Goal: Task Accomplishment & Management: Manage account settings

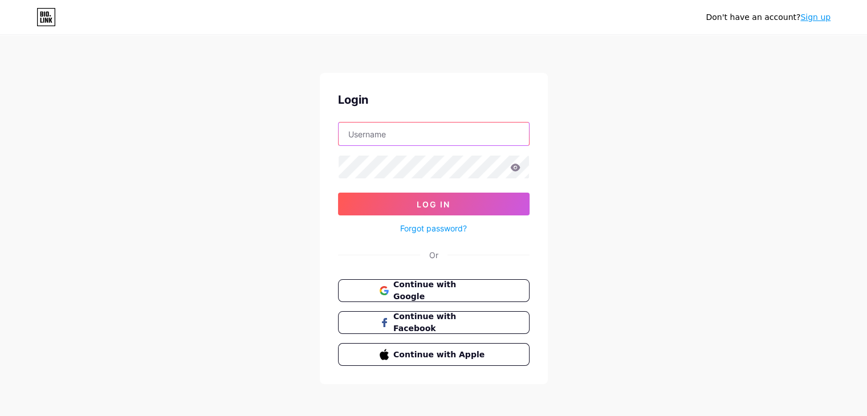
click at [430, 128] on input "text" at bounding box center [434, 134] width 190 height 23
type input "[EMAIL_ADDRESS][DOMAIN_NAME]"
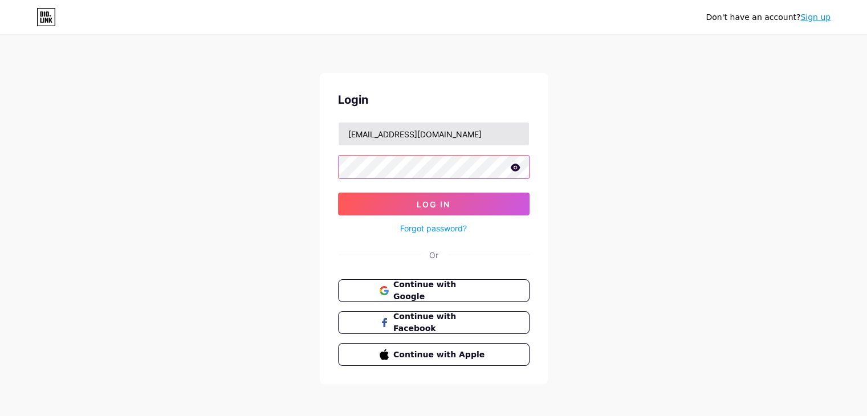
click at [338, 193] on button "Log In" at bounding box center [434, 204] width 192 height 23
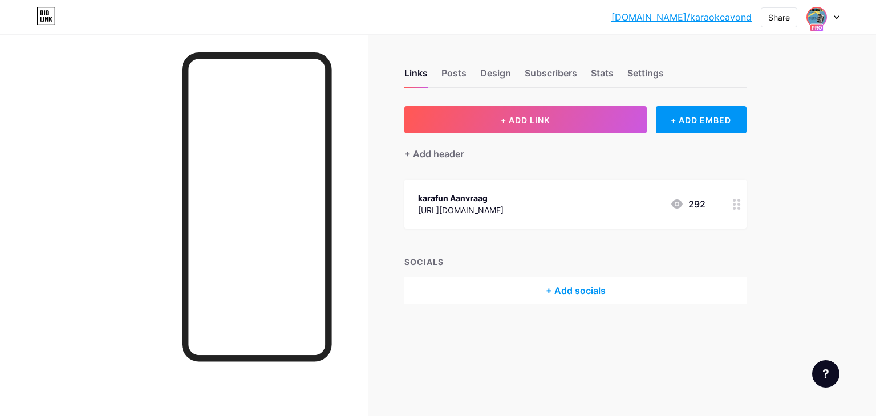
click at [816, 17] on img at bounding box center [816, 17] width 18 height 18
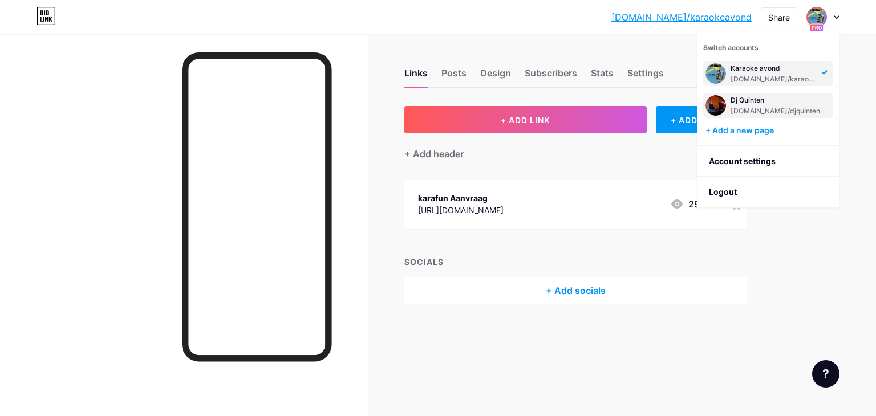
click at [789, 108] on div "[DOMAIN_NAME]/djquinten" at bounding box center [774, 111] width 89 height 9
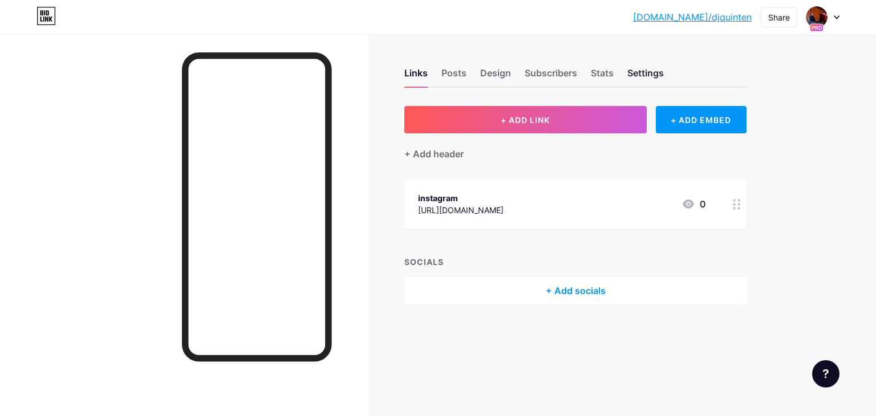
click at [644, 74] on div "Settings" at bounding box center [645, 76] width 36 height 21
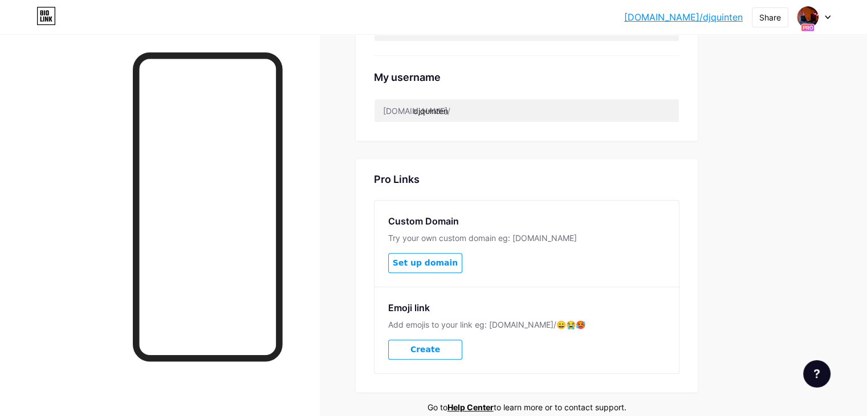
scroll to position [513, 0]
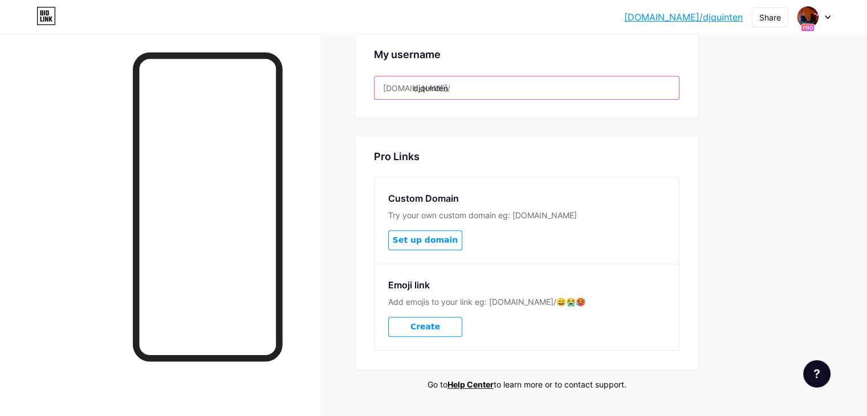
click at [527, 88] on input "djquinten" at bounding box center [526, 87] width 304 height 23
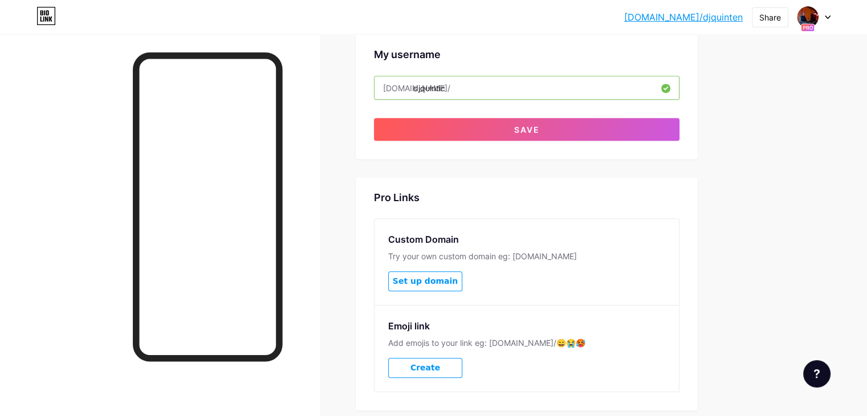
type input "djquintic"
click at [551, 67] on div "My username [DOMAIN_NAME]/ djquintic" at bounding box center [527, 66] width 306 height 67
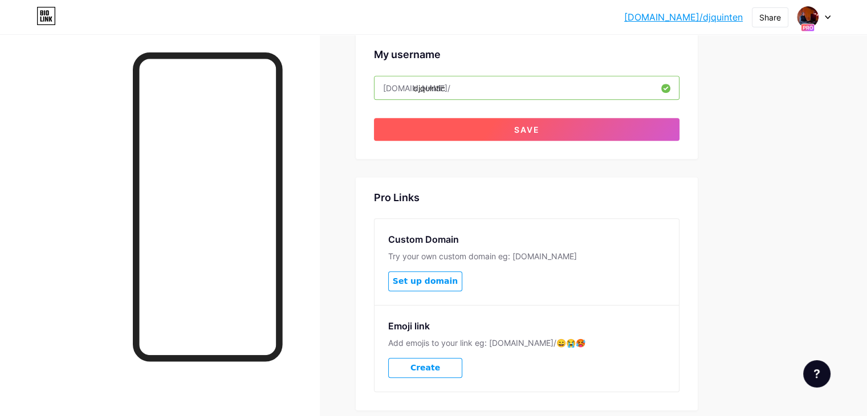
click at [540, 131] on span "Save" at bounding box center [527, 130] width 26 height 10
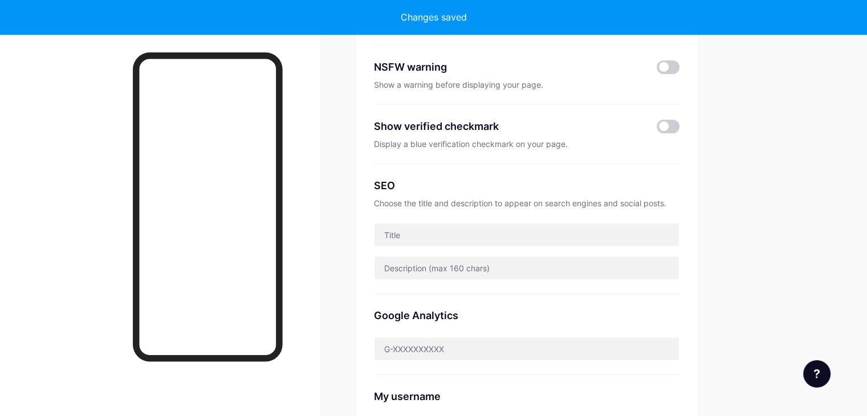
scroll to position [0, 0]
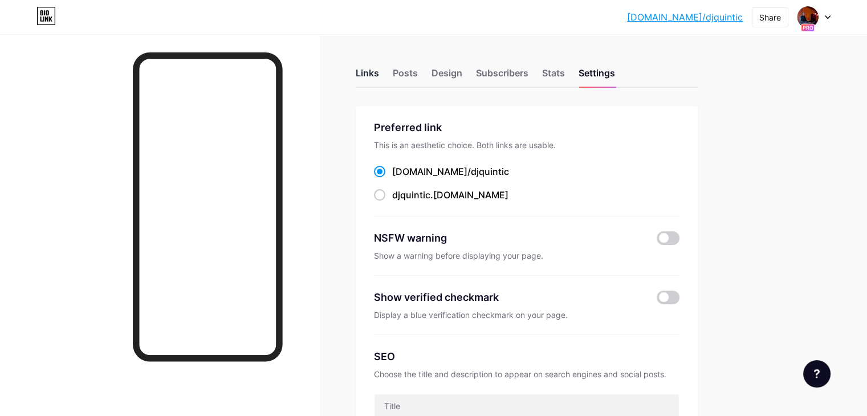
click at [379, 83] on div "Links" at bounding box center [367, 76] width 23 height 21
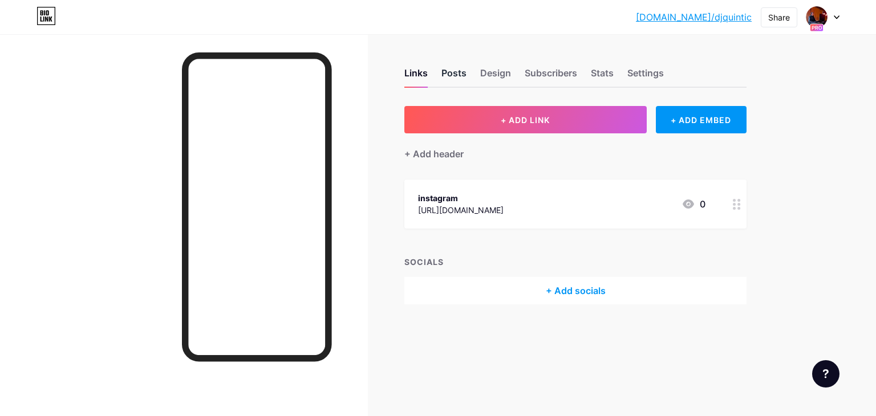
click at [457, 81] on div "Posts" at bounding box center [453, 76] width 25 height 21
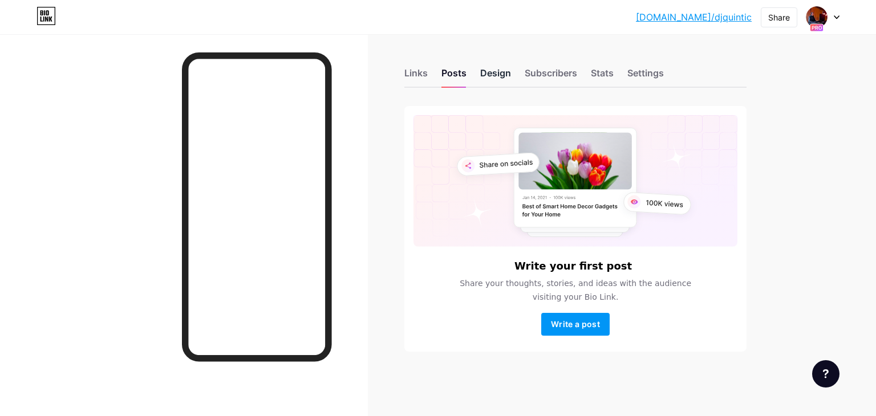
click at [500, 76] on div "Design" at bounding box center [495, 76] width 31 height 21
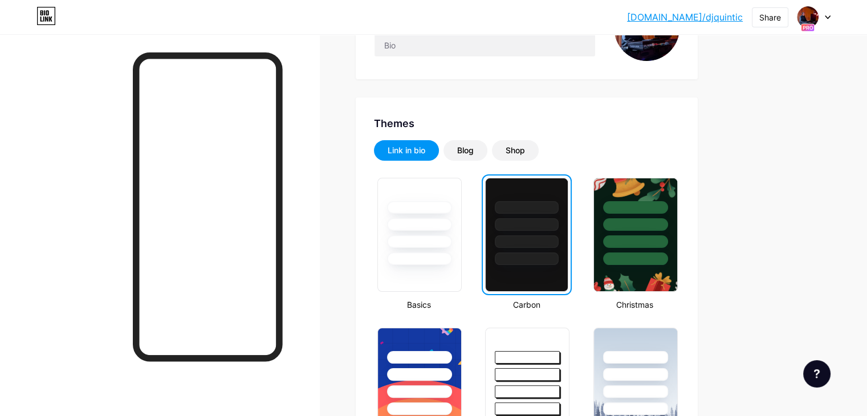
scroll to position [171, 0]
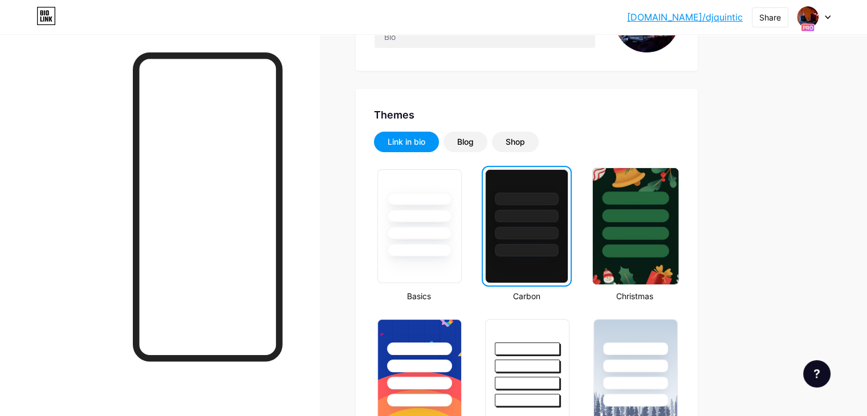
click at [667, 214] on div at bounding box center [635, 215] width 67 height 13
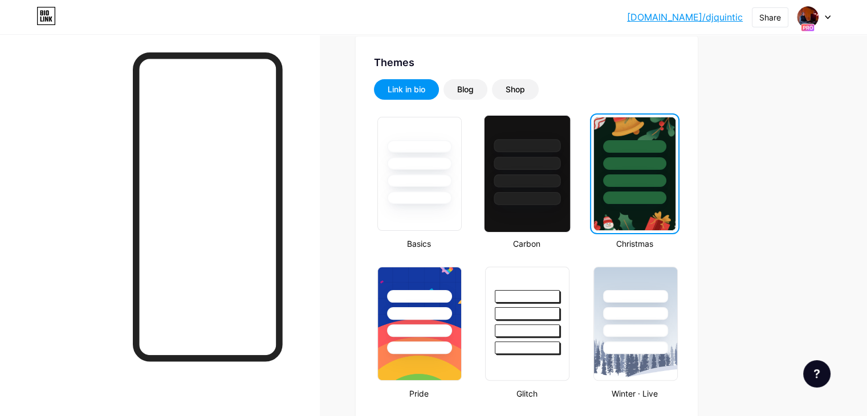
scroll to position [228, 0]
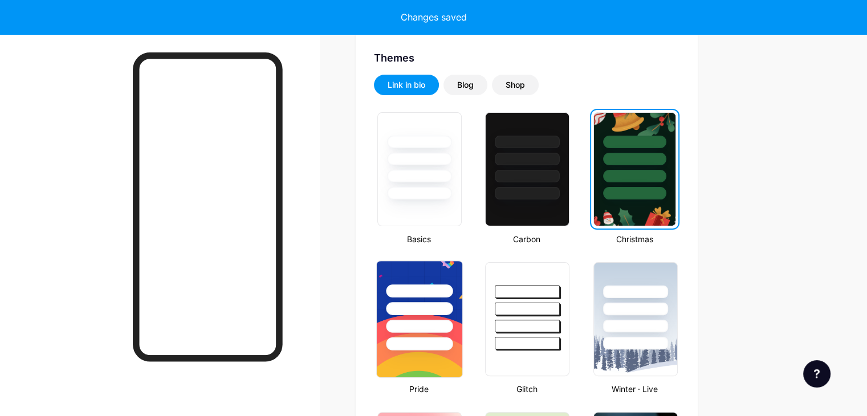
click at [453, 304] on div at bounding box center [419, 308] width 67 height 13
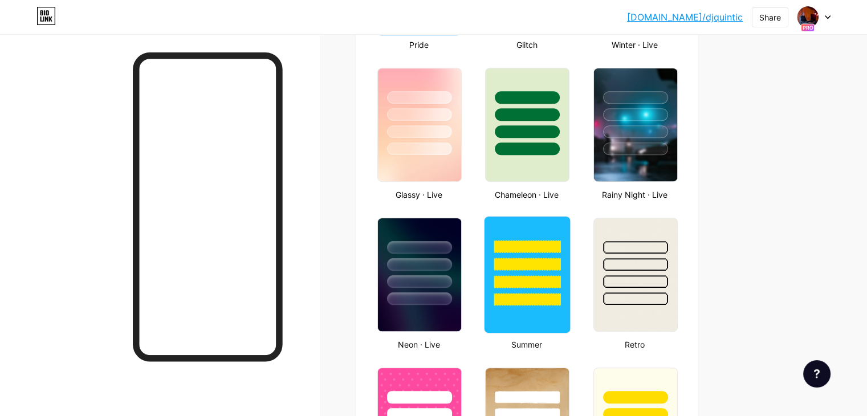
scroll to position [570, 0]
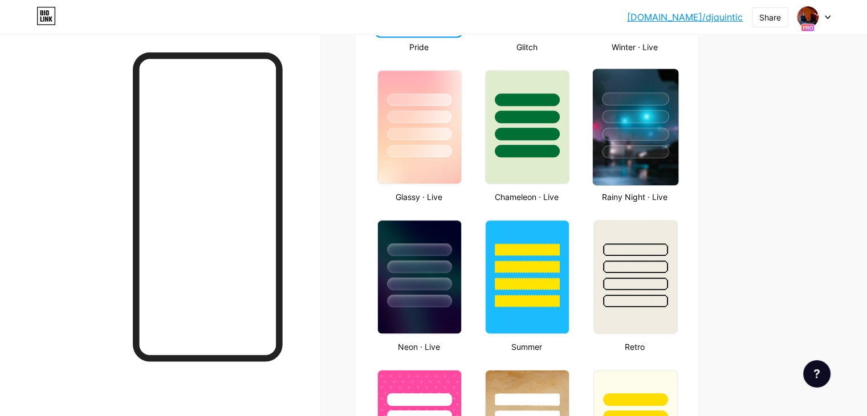
click at [669, 153] on div at bounding box center [635, 151] width 67 height 13
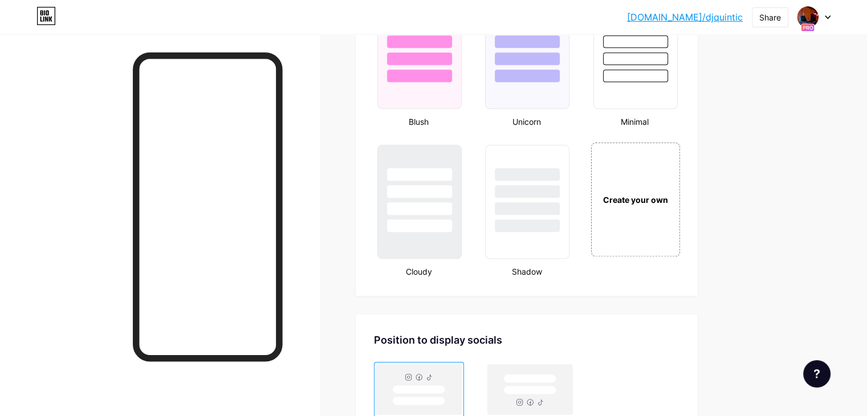
scroll to position [1235, 0]
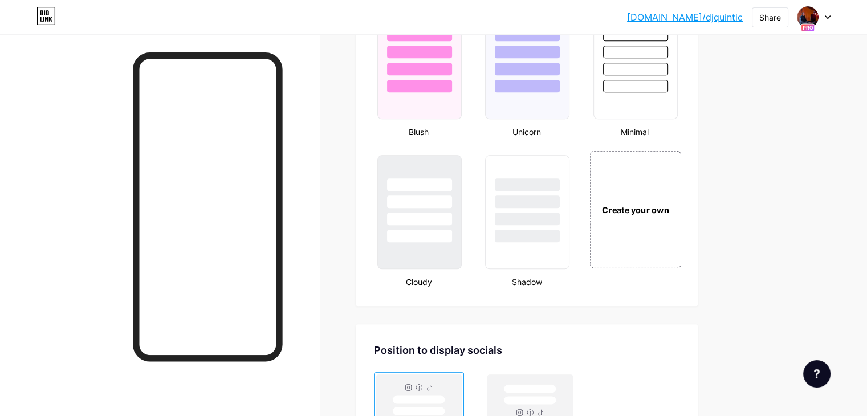
click at [681, 238] on div "Create your own" at bounding box center [635, 208] width 92 height 117
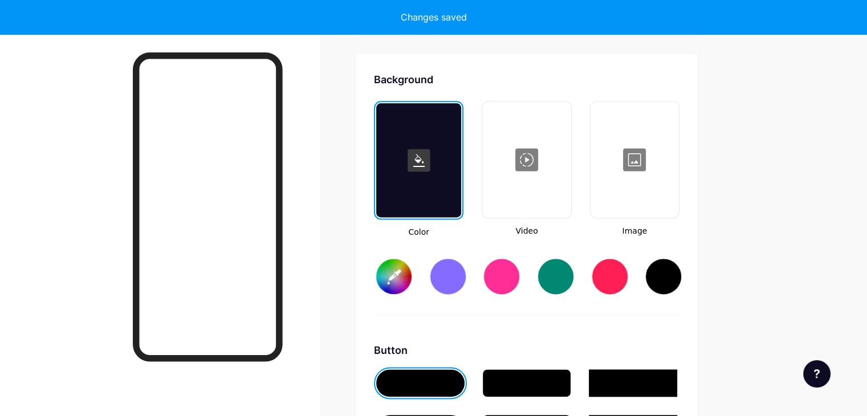
scroll to position [1509, 0]
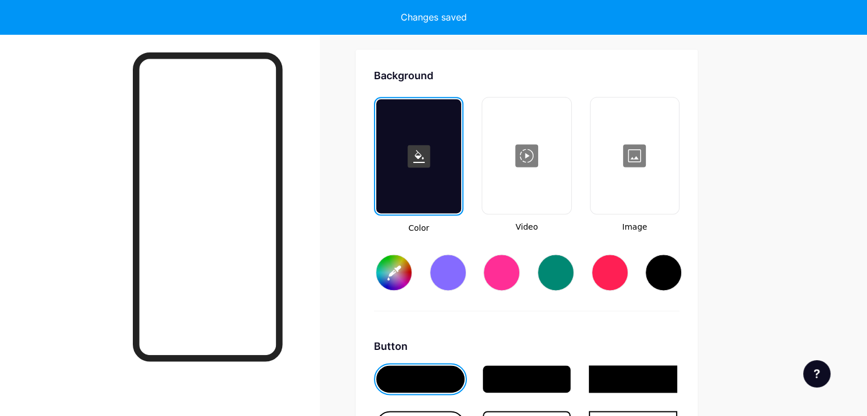
type input "#ffffff"
type input "#000000"
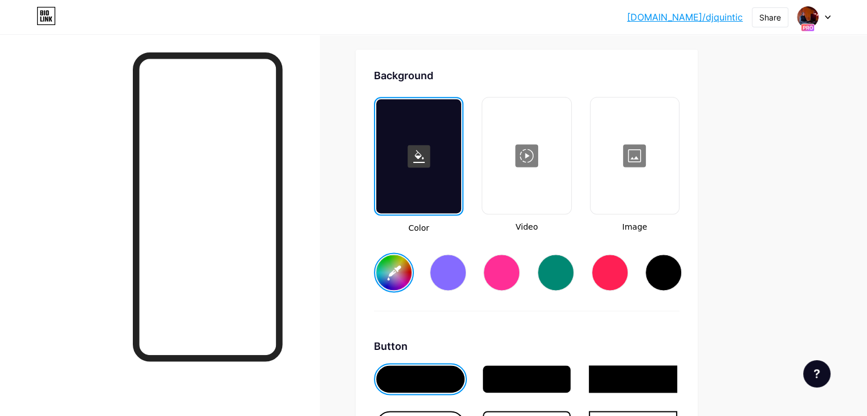
click at [461, 183] on div at bounding box center [418, 156] width 85 height 114
click at [466, 267] on div at bounding box center [448, 272] width 36 height 36
click at [520, 275] on div at bounding box center [501, 272] width 36 height 36
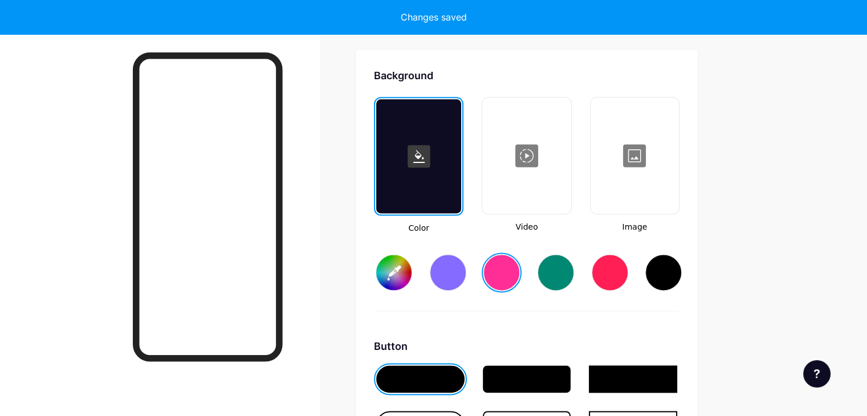
click at [466, 268] on div at bounding box center [448, 272] width 36 height 36
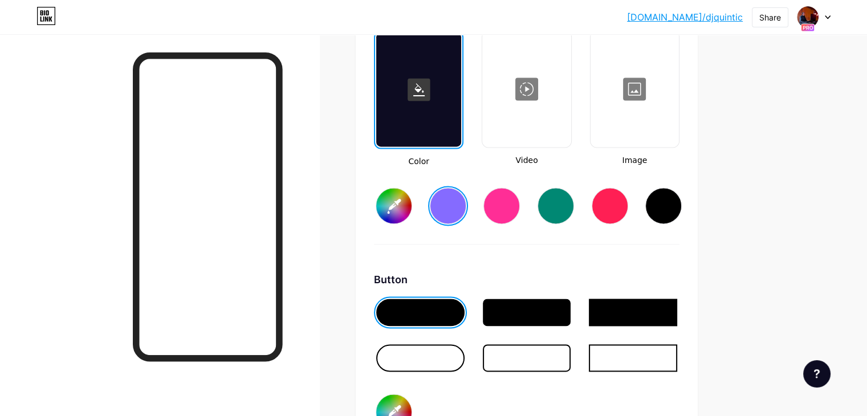
scroll to position [1623, 0]
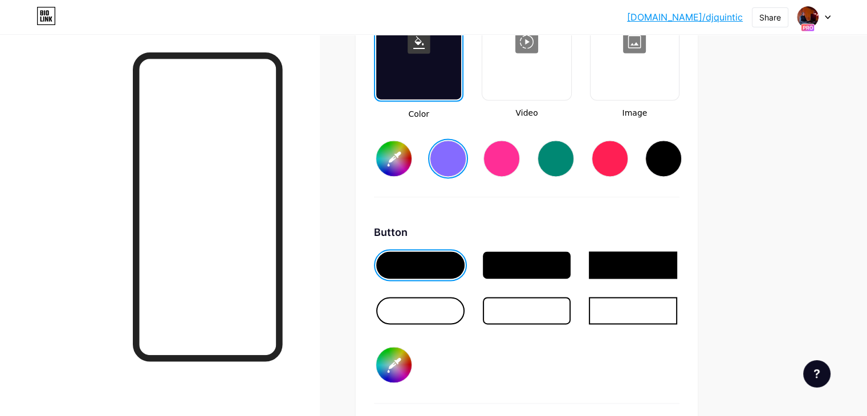
click at [545, 260] on div at bounding box center [527, 264] width 88 height 27
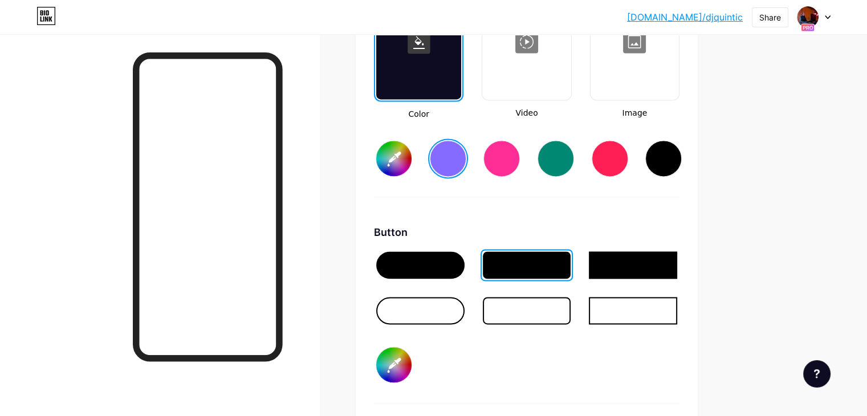
click at [661, 258] on div at bounding box center [633, 264] width 88 height 27
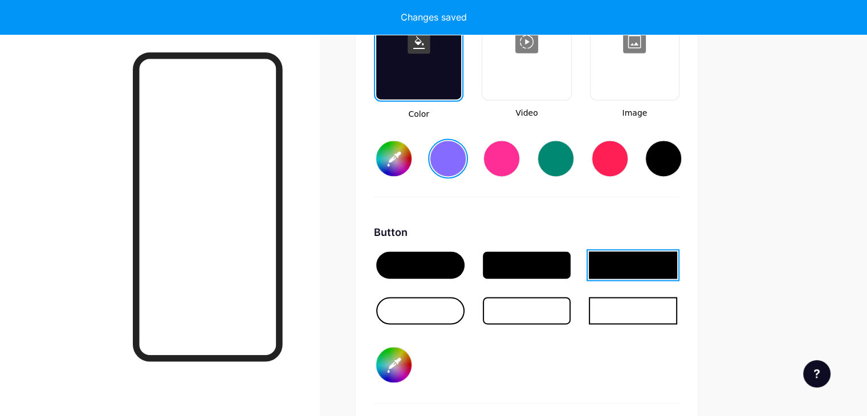
click at [465, 264] on div at bounding box center [420, 264] width 88 height 27
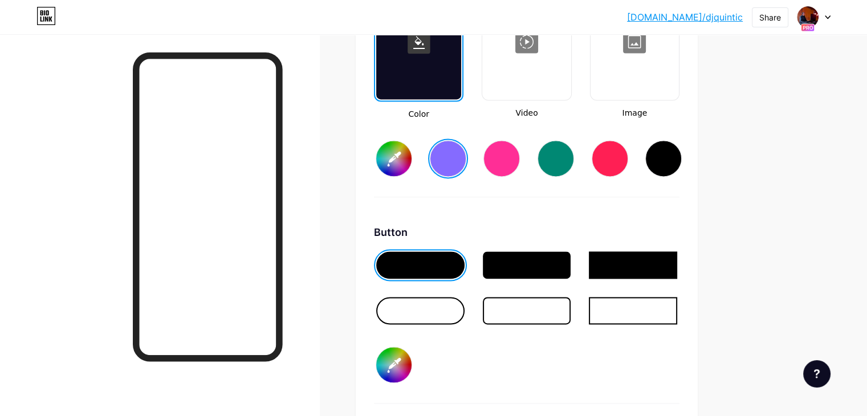
click at [412, 151] on input "#856bff" at bounding box center [393, 158] width 35 height 35
click at [616, 229] on div "Button" at bounding box center [527, 232] width 306 height 15
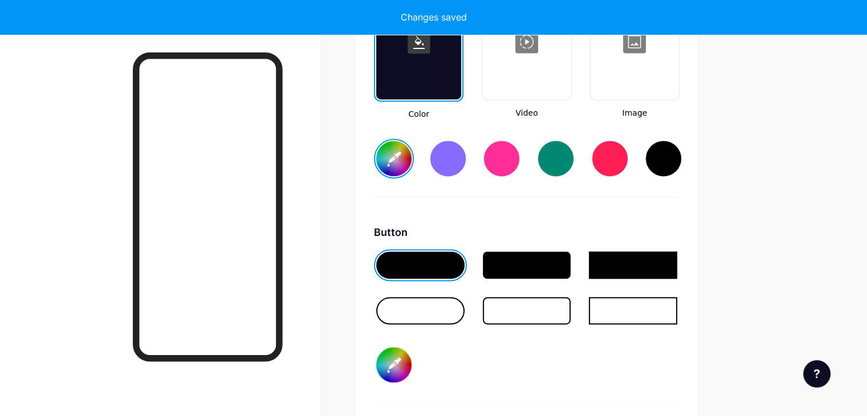
type input "#2f00ff"
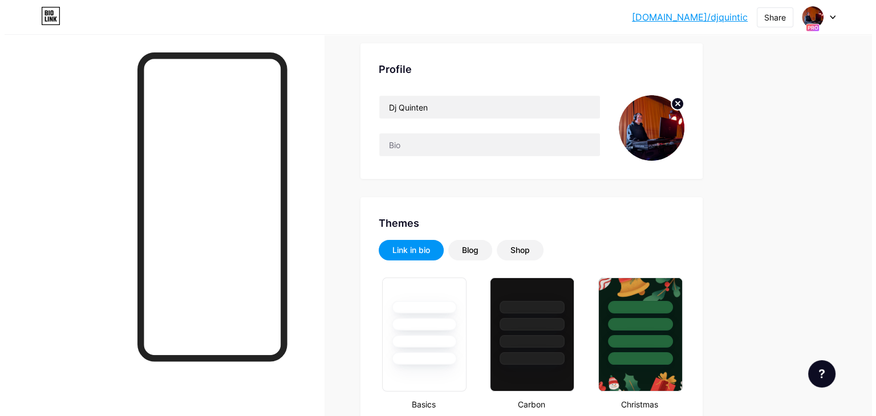
scroll to position [0, 0]
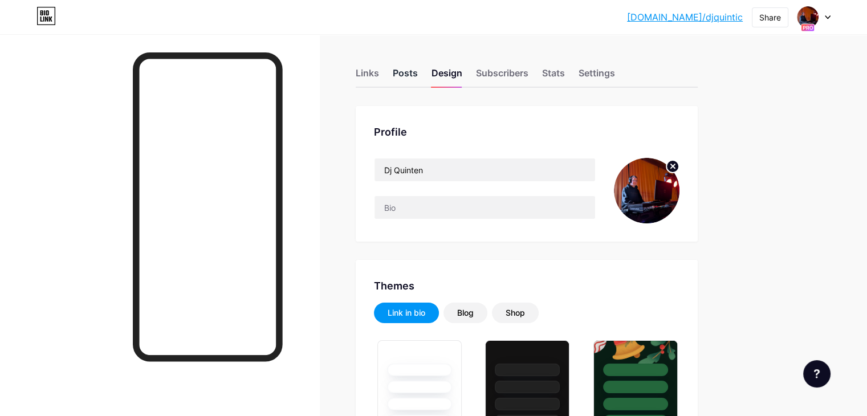
click at [418, 71] on div "Posts" at bounding box center [405, 76] width 25 height 21
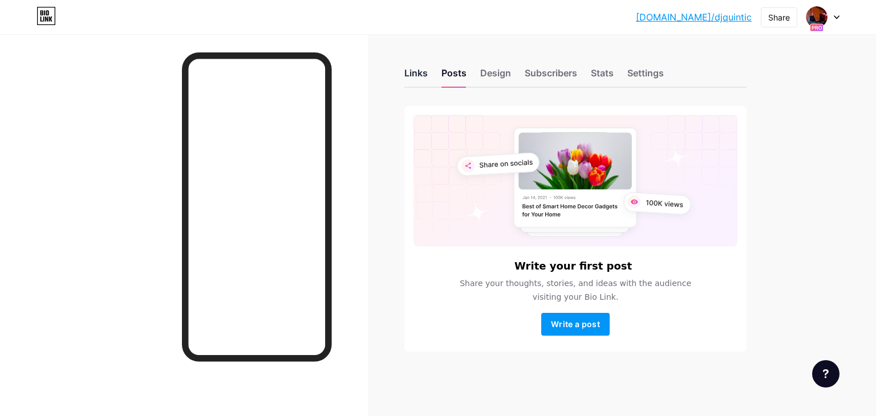
click at [413, 69] on div "Links" at bounding box center [415, 76] width 23 height 21
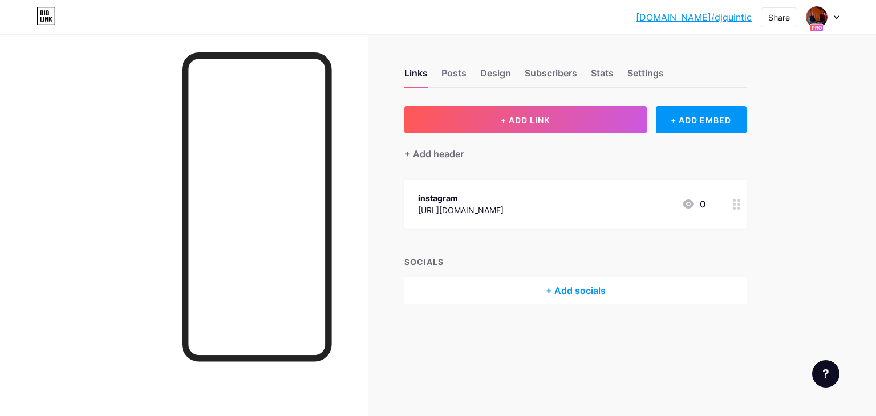
click at [503, 211] on div "[URL][DOMAIN_NAME]" at bounding box center [461, 210] width 86 height 12
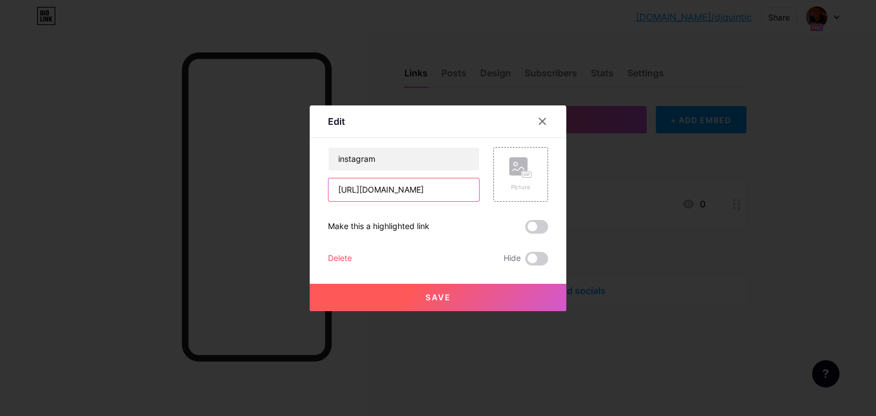
click at [465, 193] on input "[URL][DOMAIN_NAME]" at bounding box center [403, 189] width 150 height 23
drag, startPoint x: 465, startPoint y: 193, endPoint x: 477, endPoint y: 196, distance: 11.6
click at [477, 196] on input "[URL][DOMAIN_NAME]" at bounding box center [403, 189] width 150 height 23
click at [536, 123] on div at bounding box center [542, 121] width 21 height 21
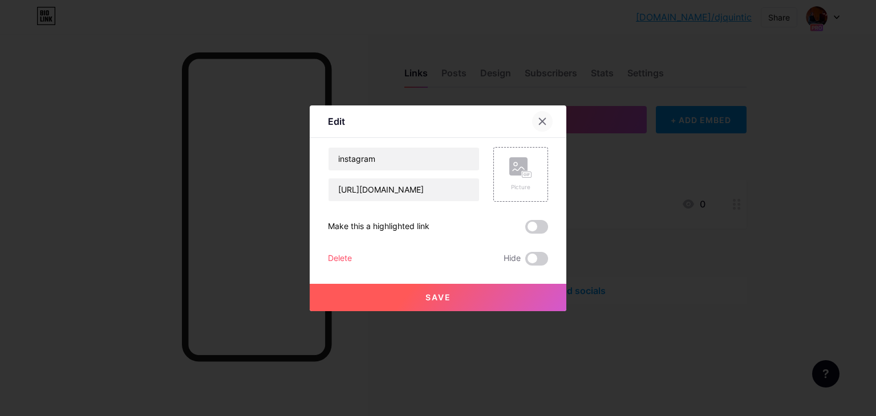
scroll to position [0, 0]
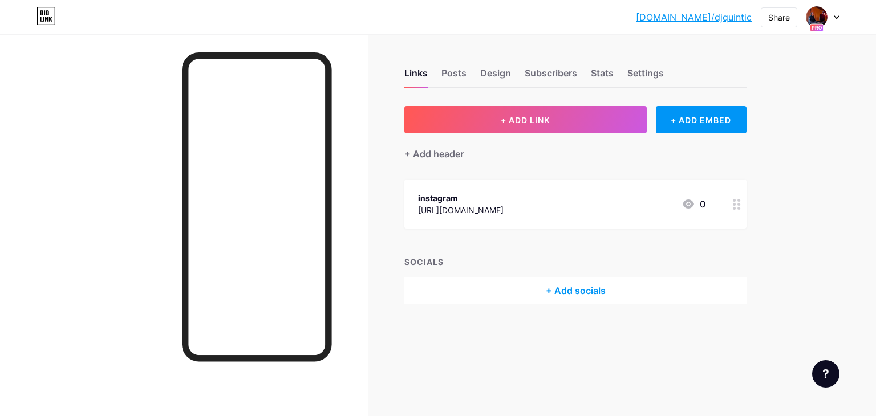
click at [450, 201] on div "instagram" at bounding box center [461, 198] width 86 height 12
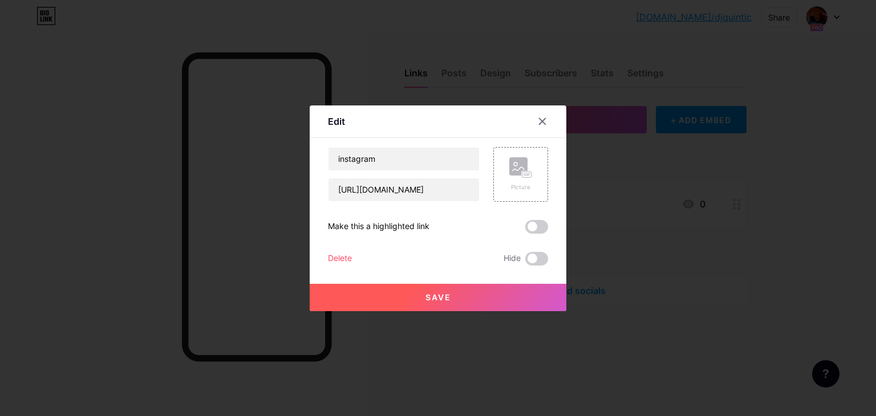
click at [329, 254] on div "Delete" at bounding box center [340, 259] width 24 height 14
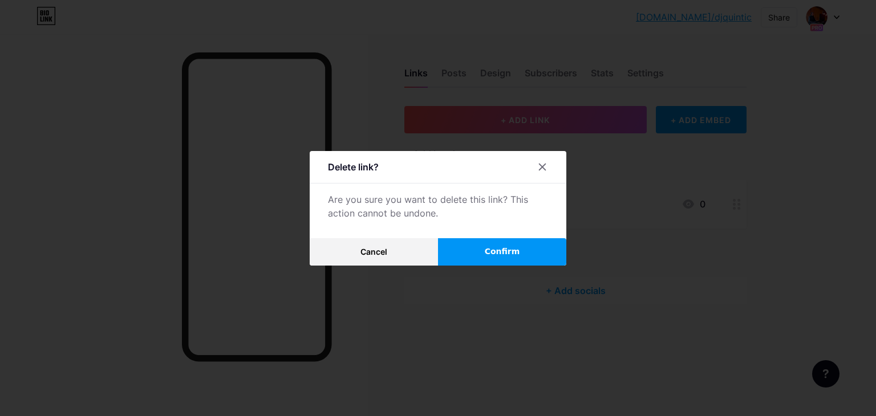
click at [478, 245] on button "Confirm" at bounding box center [502, 251] width 128 height 27
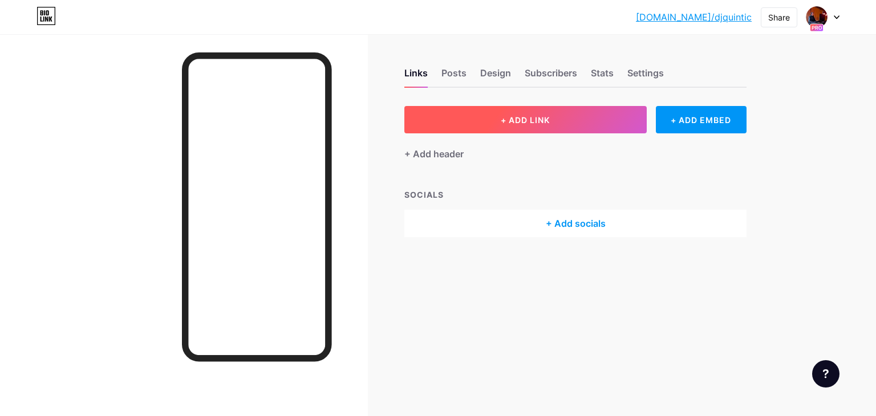
click at [576, 119] on button "+ ADD LINK" at bounding box center [525, 119] width 242 height 27
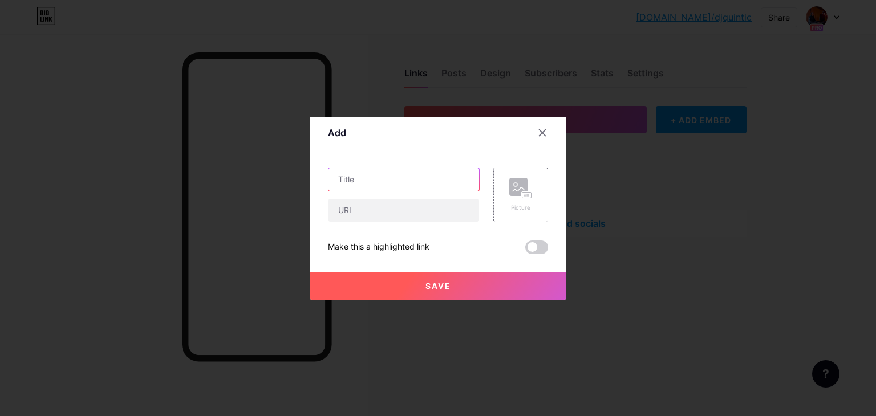
click at [399, 178] on input "text" at bounding box center [403, 179] width 150 height 23
type input "facebook"
drag, startPoint x: 450, startPoint y: 217, endPoint x: 309, endPoint y: 143, distance: 159.4
click at [450, 217] on input "text" at bounding box center [403, 210] width 150 height 23
paste input "[URL][DOMAIN_NAME]"
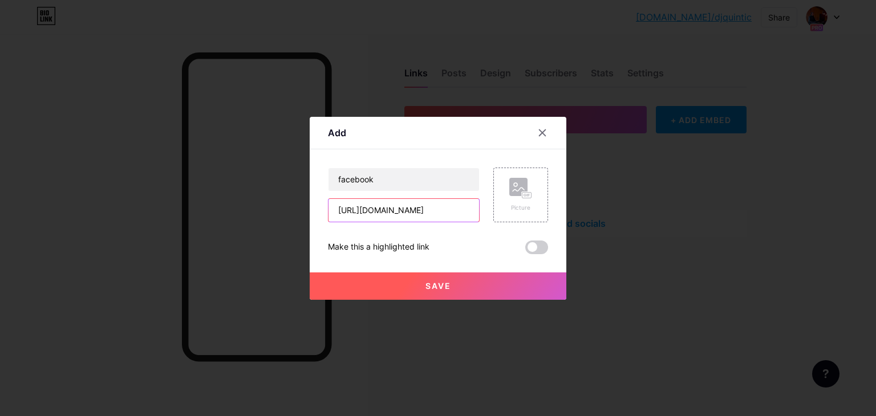
scroll to position [0, 149]
type input "[URL][DOMAIN_NAME]"
click at [543, 247] on span at bounding box center [536, 248] width 23 height 14
click at [525, 250] on input "checkbox" at bounding box center [525, 250] width 0 height 0
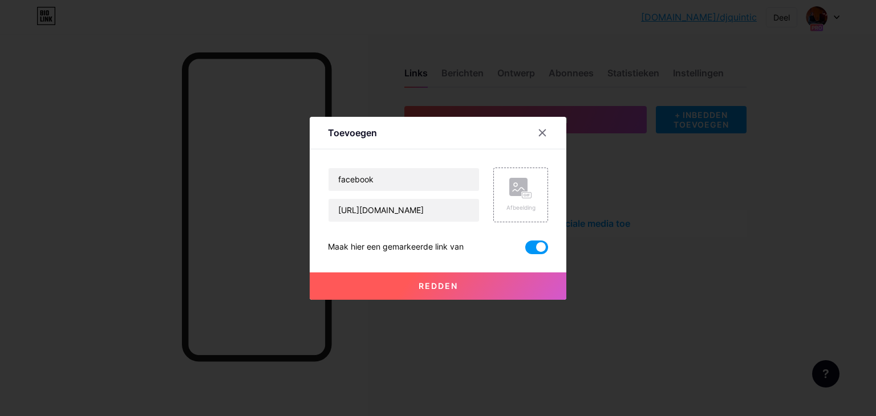
click at [534, 250] on span at bounding box center [536, 248] width 23 height 14
click at [525, 250] on input "checkbox" at bounding box center [525, 250] width 0 height 0
click at [458, 279] on button "Redden" at bounding box center [438, 285] width 257 height 27
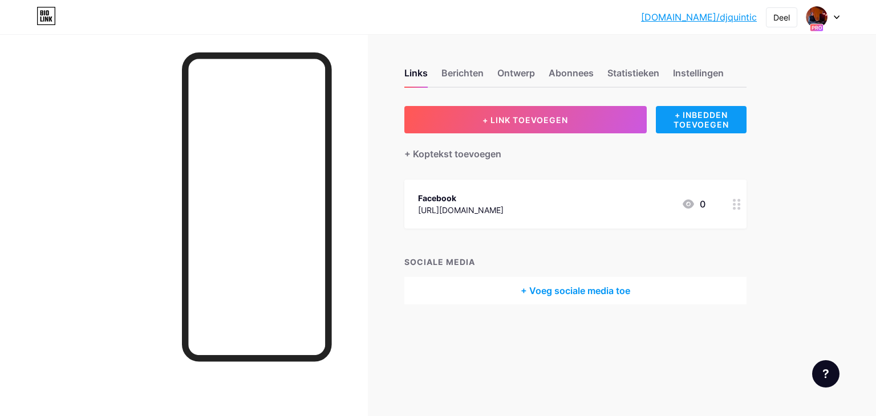
click at [683, 121] on font "+ INBEDDEN TOEVOEGEN" at bounding box center [700, 119] width 55 height 19
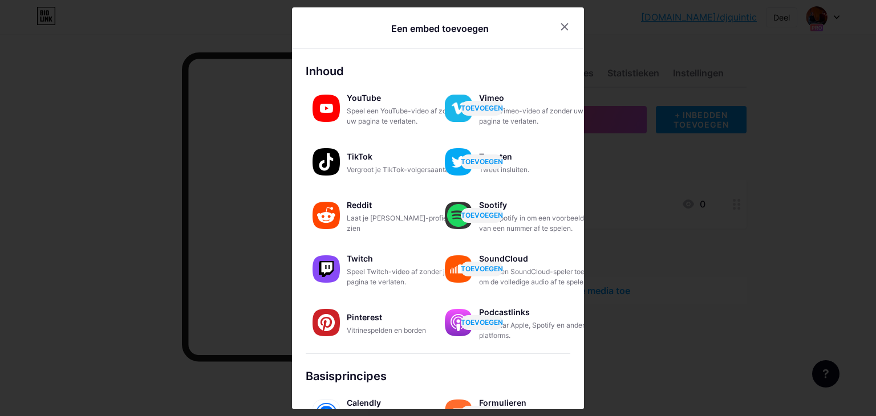
click at [723, 238] on div at bounding box center [438, 208] width 876 height 416
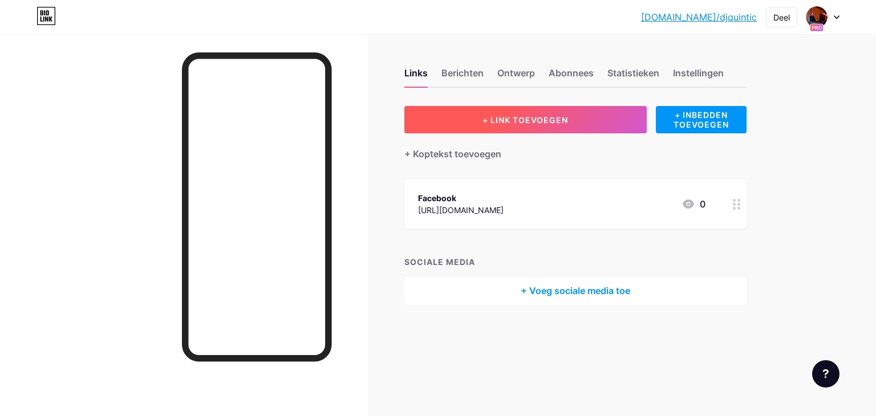
click at [554, 123] on font "+ LINK TOEVOEGEN" at bounding box center [525, 120] width 86 height 10
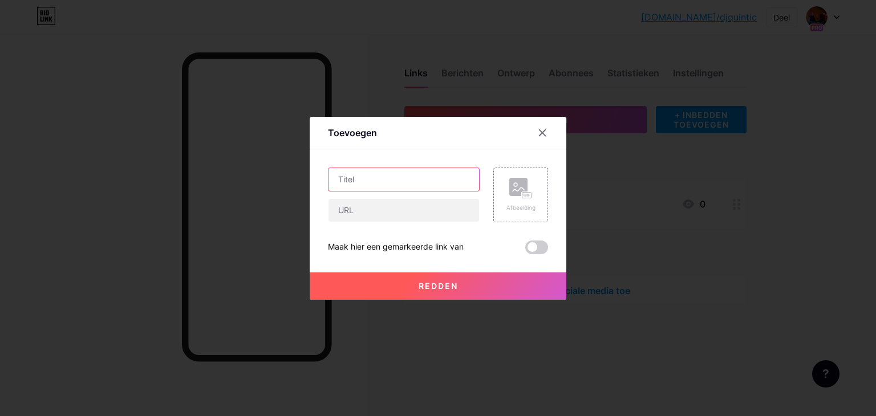
click at [397, 181] on input "text" at bounding box center [403, 179] width 150 height 23
paste input "whatsapp"
click at [403, 171] on input "wwhatsapp" at bounding box center [403, 179] width 150 height 23
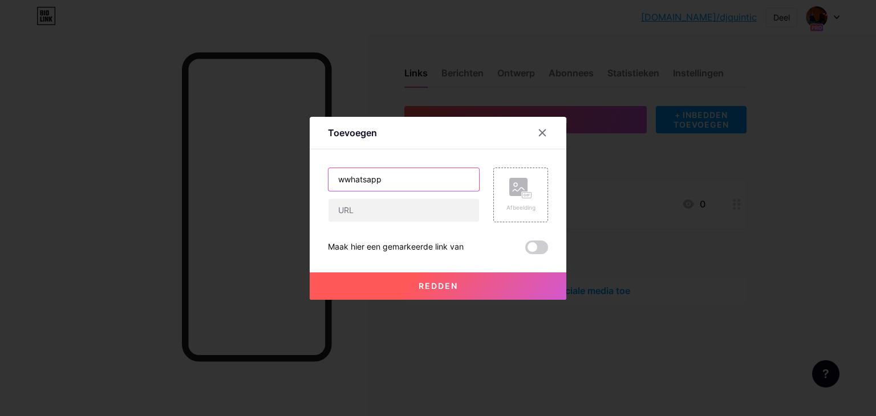
paste input "text"
click at [343, 185] on input "whatsapp" at bounding box center [403, 179] width 150 height 23
type input "Whatsapp"
click at [398, 211] on input "text" at bounding box center [403, 210] width 150 height 23
paste input "[URL][DOMAIN_NAME]"
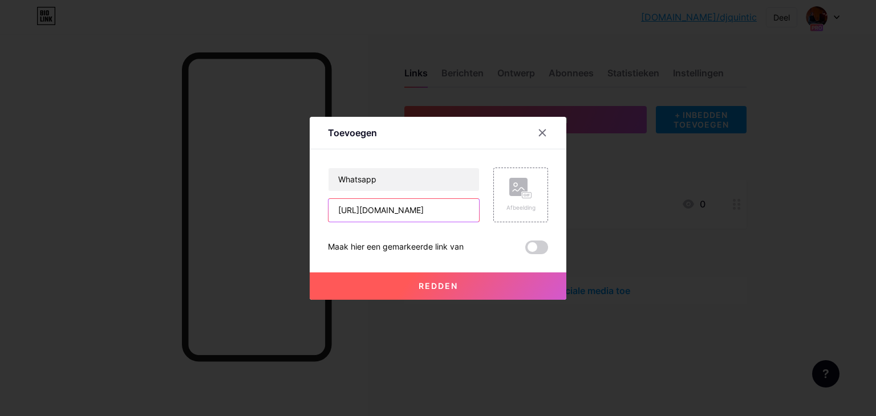
type input "[URL][DOMAIN_NAME]"
click at [383, 280] on button "Redden" at bounding box center [438, 285] width 257 height 27
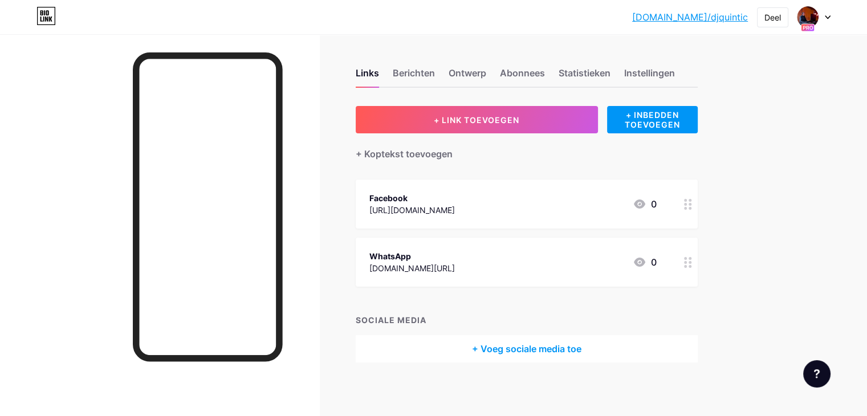
click at [463, 164] on div "+ LINK TOEVOEGEN + INBEDDEN TOEVOEGEN + Koptekst toevoegen Facebook [URL][DOMAI…" at bounding box center [527, 234] width 342 height 257
click at [578, 152] on div "+ Koptekst toevoegen" at bounding box center [527, 147] width 342 height 28
click at [435, 76] on font "Berichten" at bounding box center [414, 72] width 42 height 11
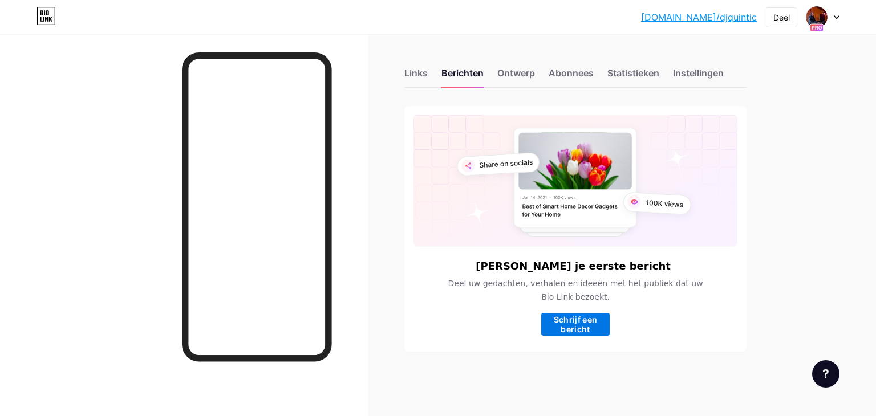
click at [570, 322] on font "Schrijf een bericht" at bounding box center [575, 324] width 44 height 19
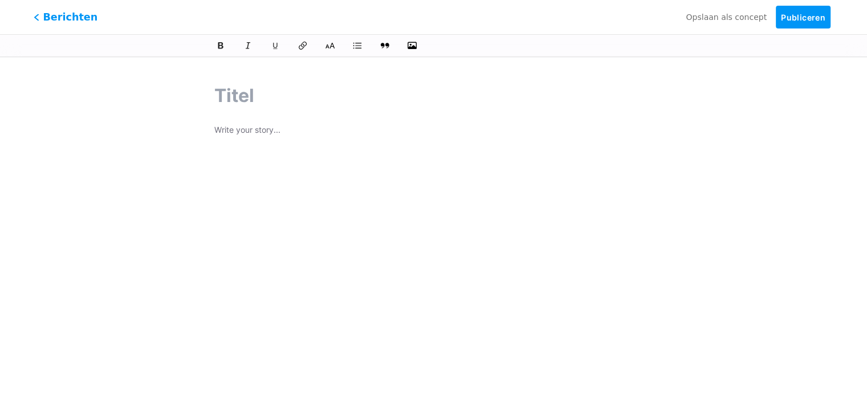
click at [43, 18] on span "Berichten" at bounding box center [66, 17] width 64 height 15
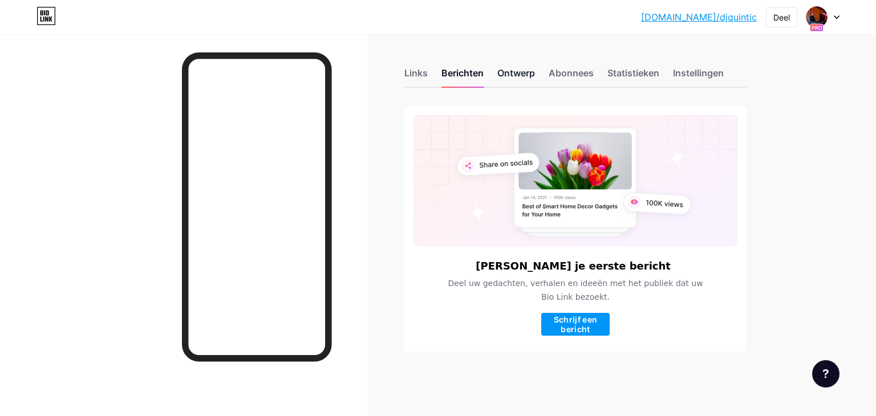
click at [514, 72] on font "Ontwerp" at bounding box center [516, 72] width 38 height 11
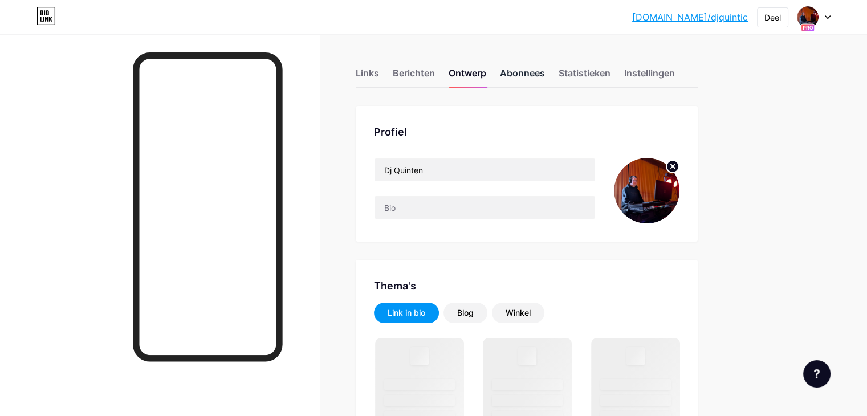
click at [545, 76] on font "Abonnees" at bounding box center [522, 72] width 45 height 11
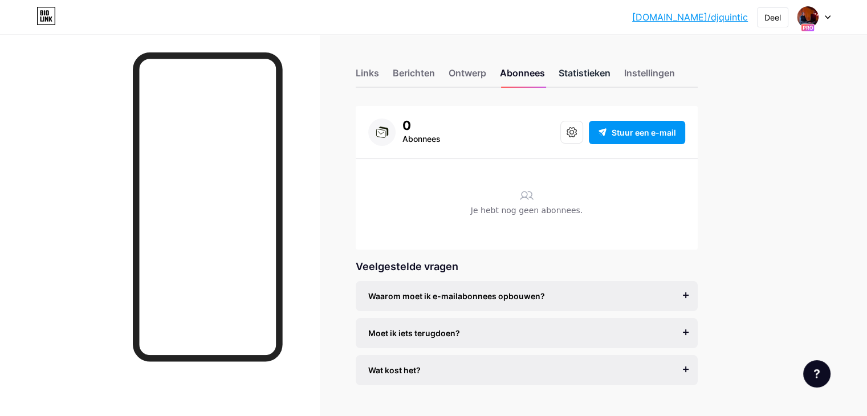
click at [610, 76] on font "Statistieken" at bounding box center [585, 72] width 52 height 11
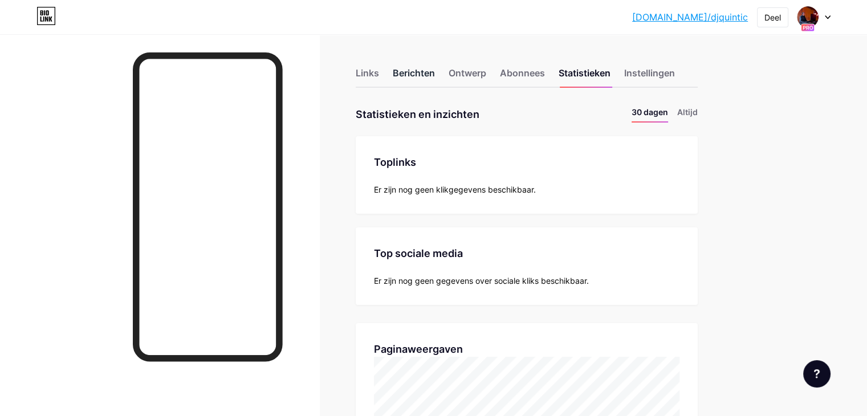
click at [435, 70] on font "Berichten" at bounding box center [414, 72] width 42 height 11
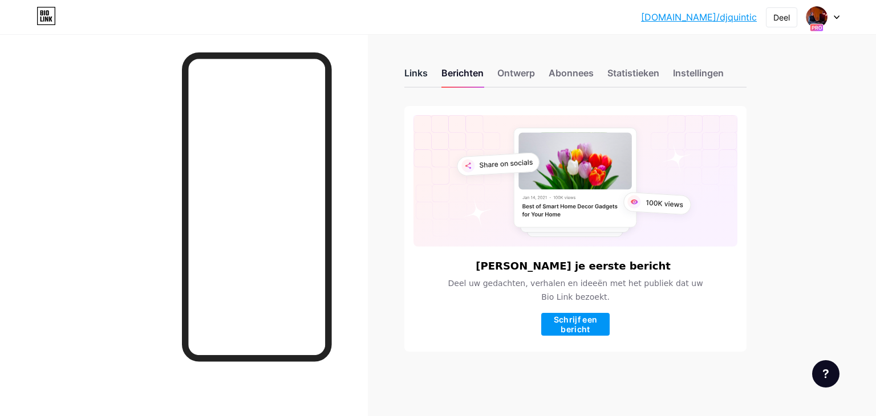
click at [426, 72] on font "Links" at bounding box center [415, 72] width 23 height 11
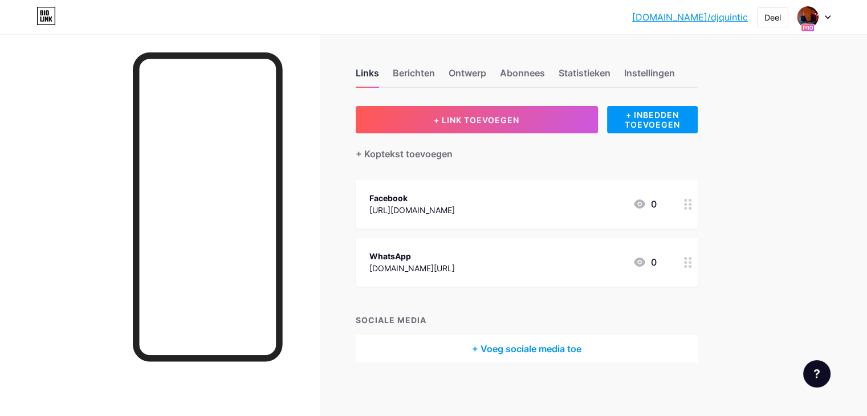
click at [379, 71] on font "Links" at bounding box center [367, 72] width 23 height 11
click at [711, 14] on font "[DOMAIN_NAME]/djquintic" at bounding box center [690, 16] width 116 height 11
drag, startPoint x: 698, startPoint y: 18, endPoint x: 760, endPoint y: 23, distance: 61.8
click at [760, 23] on div "[DOMAIN_NAME]/djquin... [DOMAIN_NAME]/djquintic Deel Account wisselen Dj Quinte…" at bounding box center [433, 17] width 867 height 21
copy div "[DOMAIN_NAME]/djquintic Deel Account wisselen Dj Quinten [DOMAIN_NAME]/djquinti…"
